Goal: Obtain resource: Download file/media

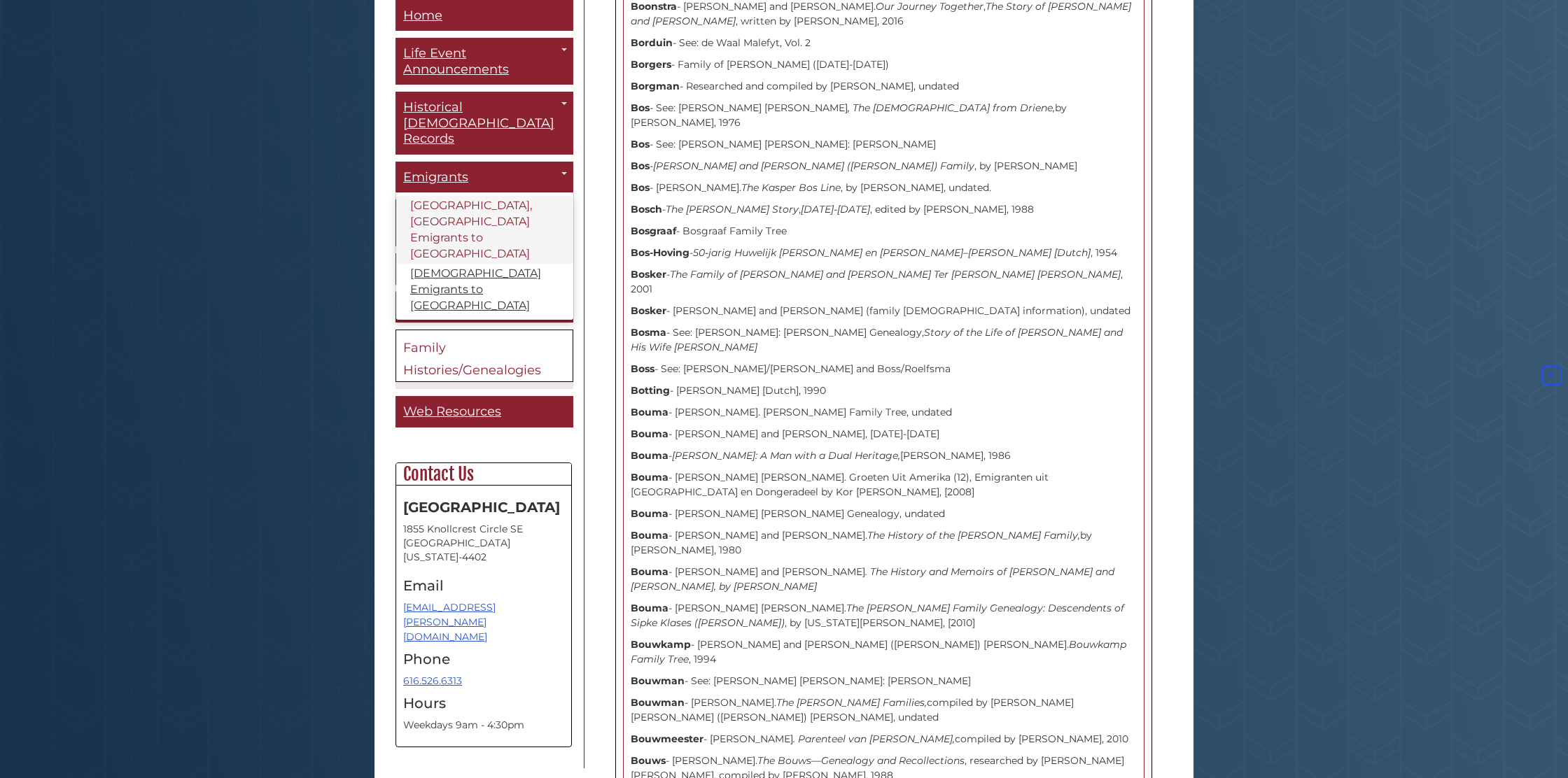
scroll to position [3385, 0]
click at [483, 197] on link "[GEOGRAPHIC_DATA], [GEOGRAPHIC_DATA] Emigrants to [GEOGRAPHIC_DATA]" at bounding box center [484, 231] width 177 height 68
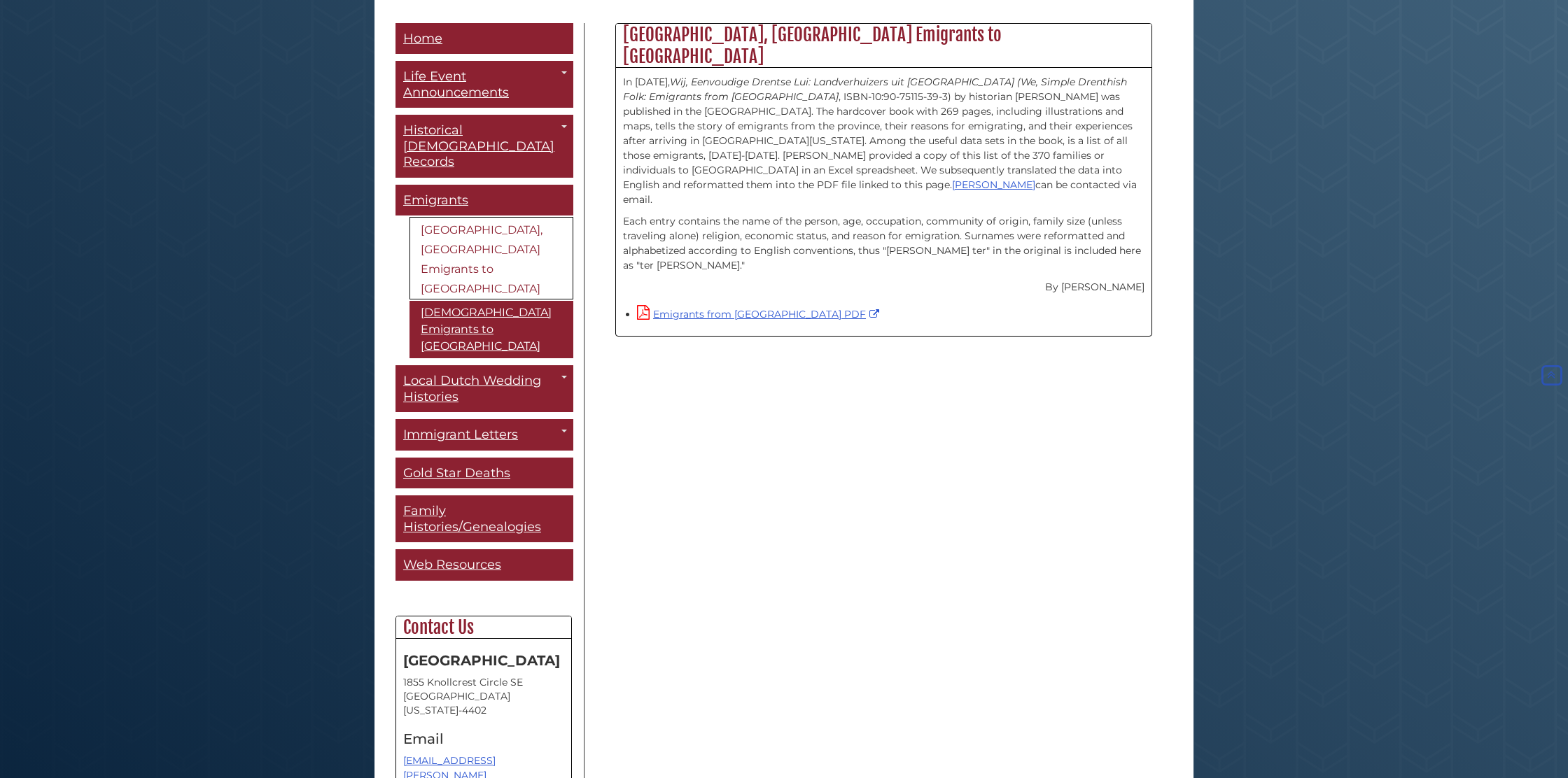
scroll to position [391, 0]
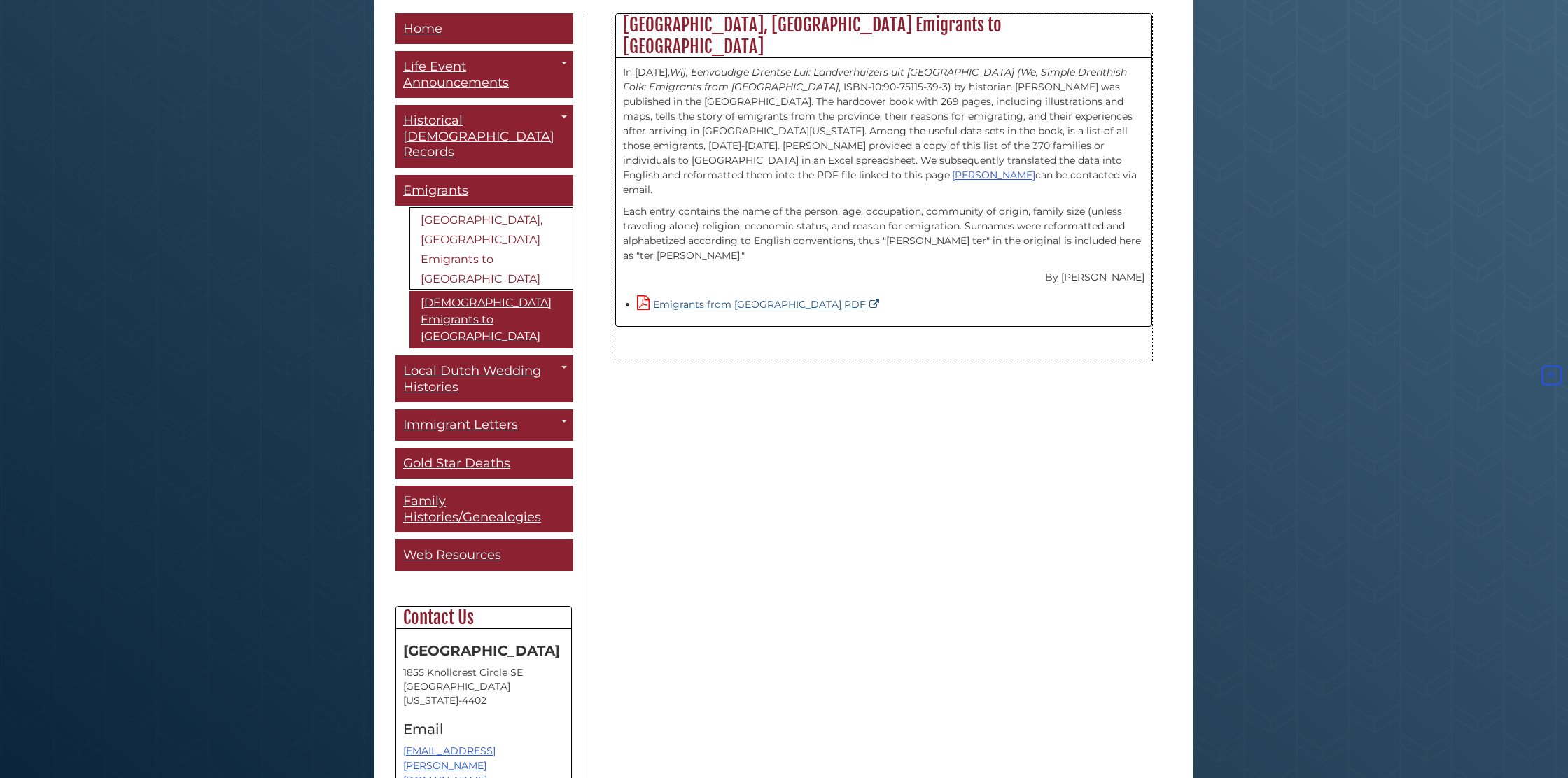
click at [725, 298] on link "Emigrants from Drenthe PDF" at bounding box center [760, 304] width 246 height 13
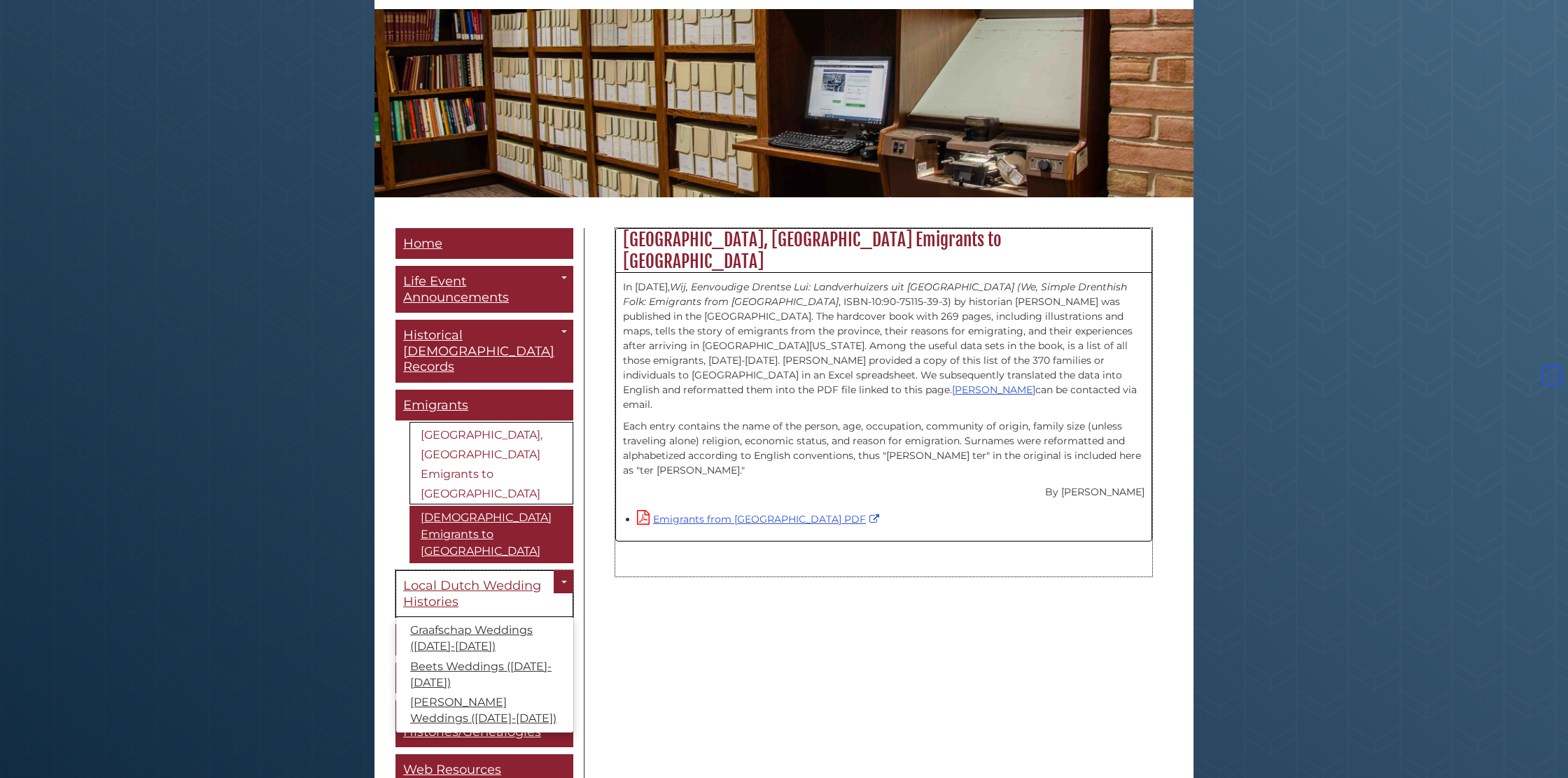
scroll to position [176, 0]
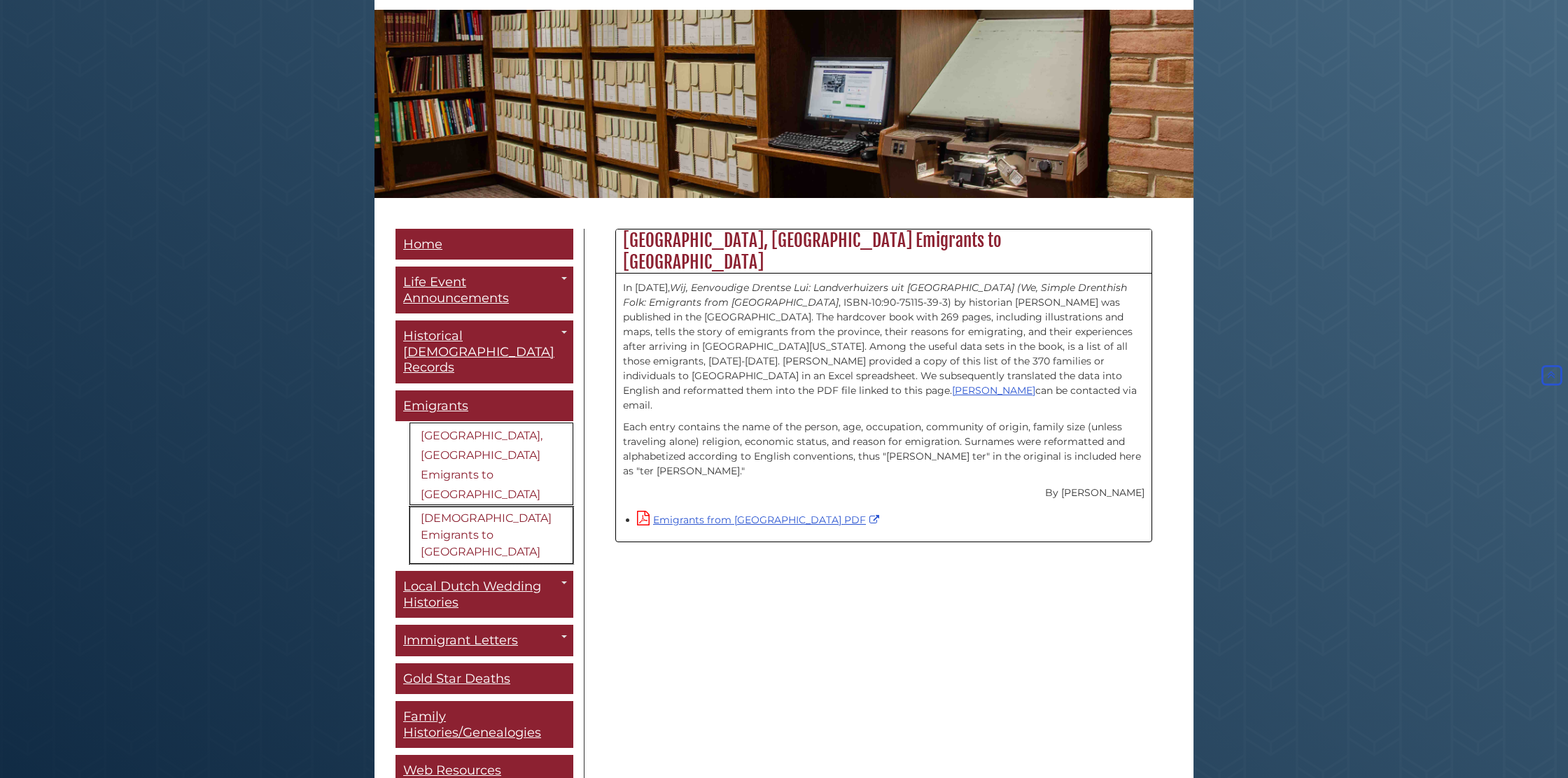
click at [493, 507] on link "[DEMOGRAPHIC_DATA] Emigrants to [GEOGRAPHIC_DATA]" at bounding box center [491, 535] width 163 height 58
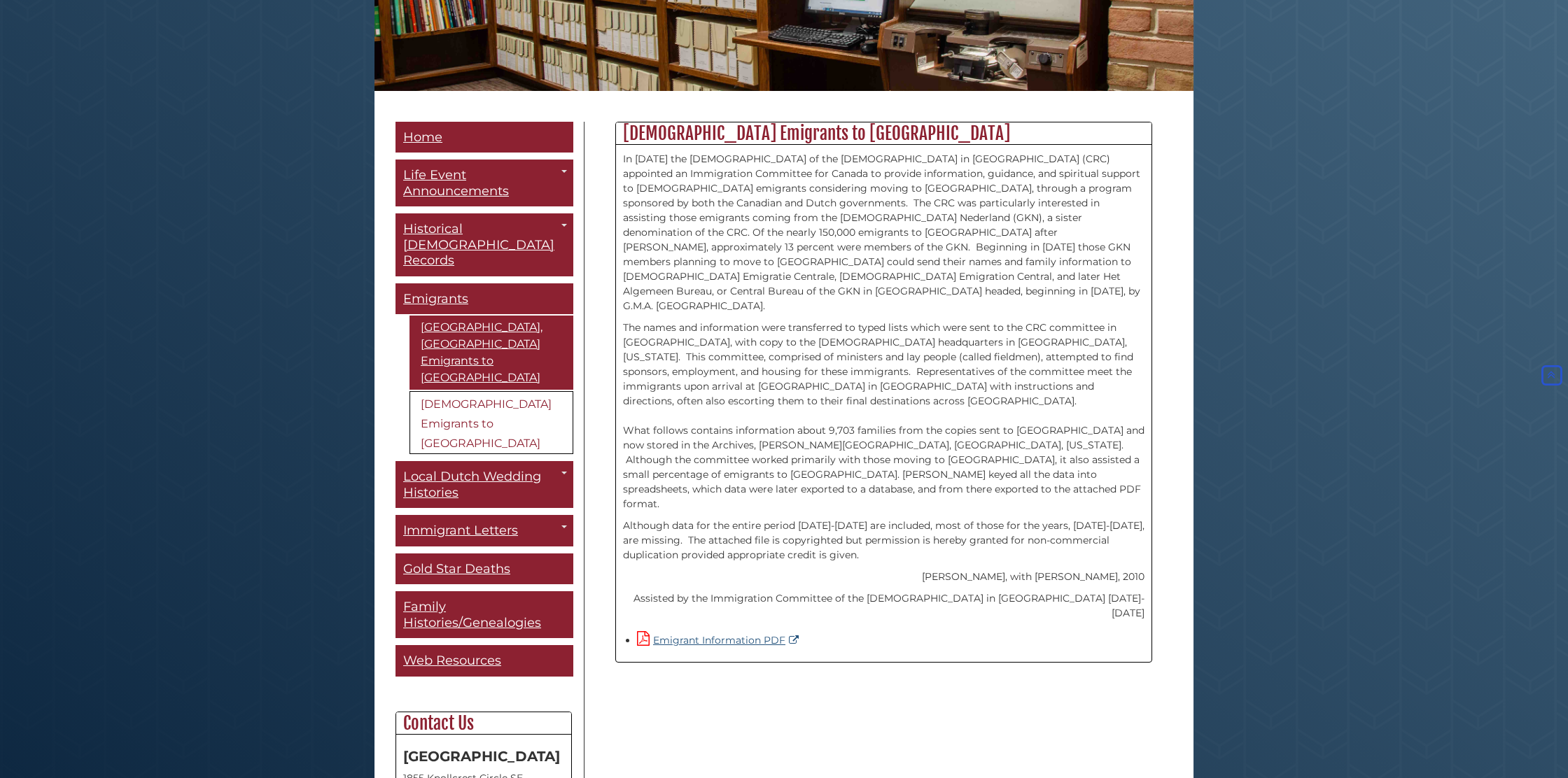
scroll to position [266, 1]
click at [719, 634] on link "Emigrant Information PDF" at bounding box center [719, 640] width 165 height 13
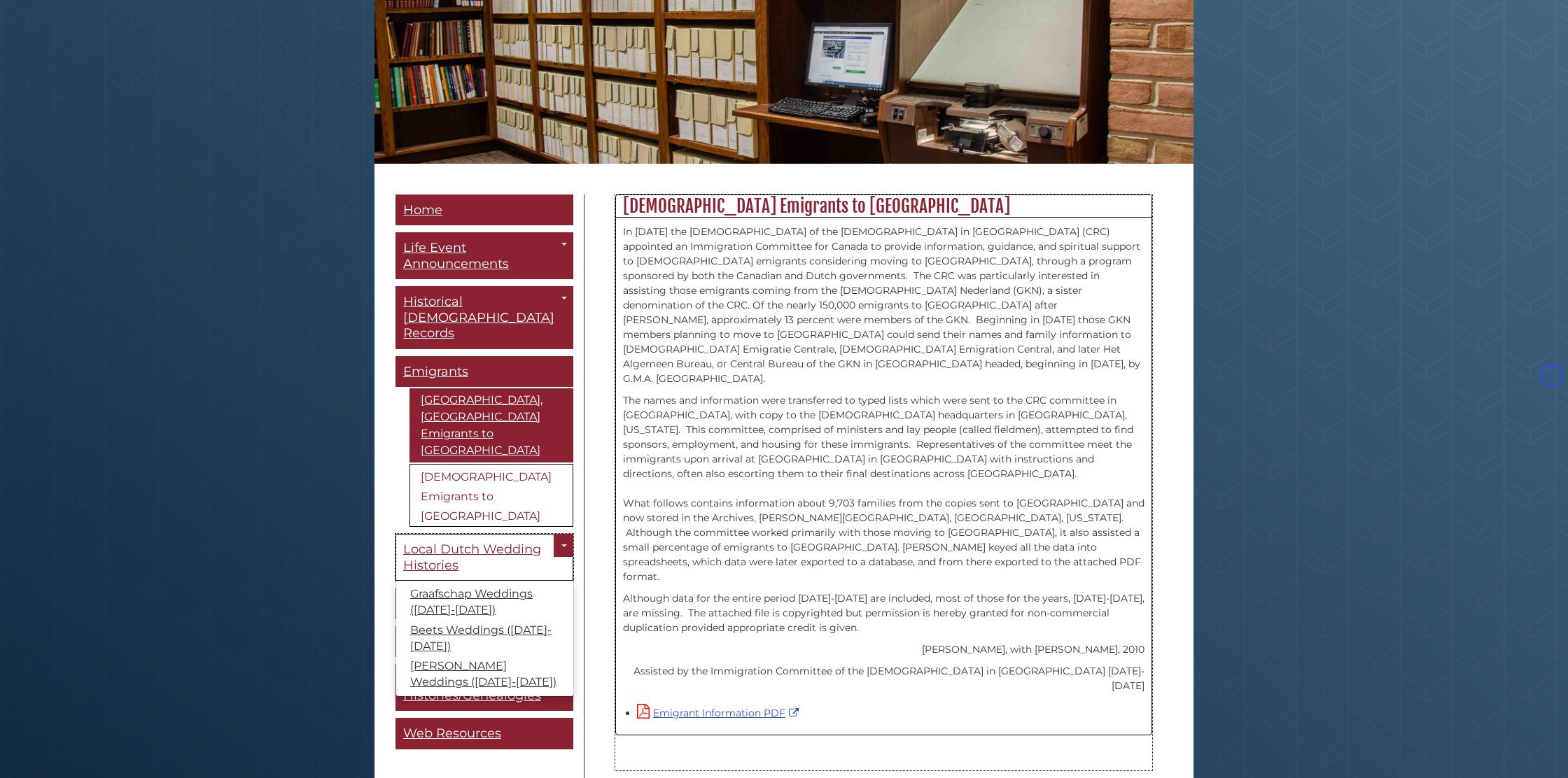
scroll to position [194, 0]
